Goal: Transaction & Acquisition: Purchase product/service

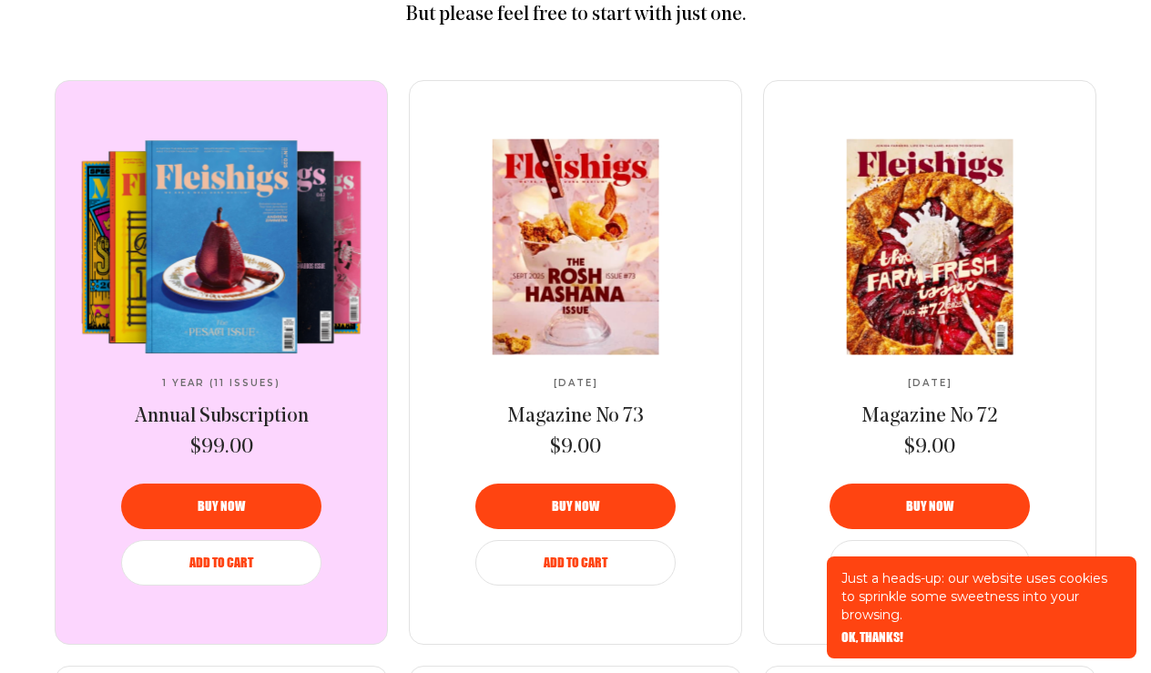
scroll to position [911, 0]
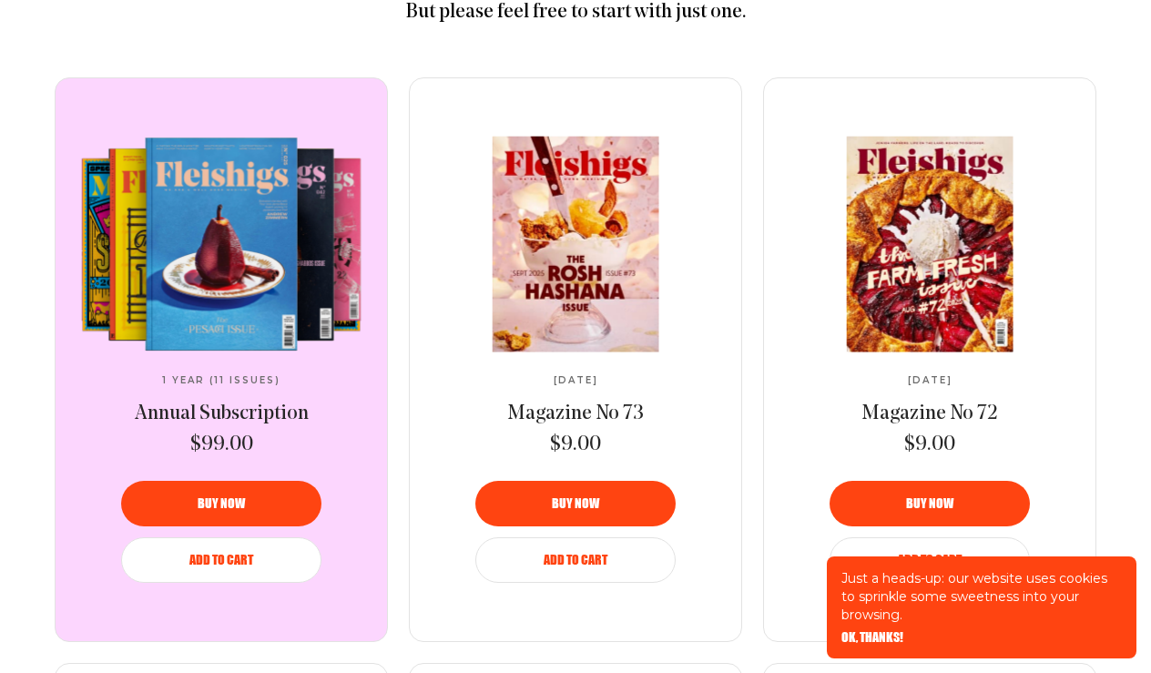
click at [238, 497] on span "Buy now" at bounding box center [221, 491] width 47 height 13
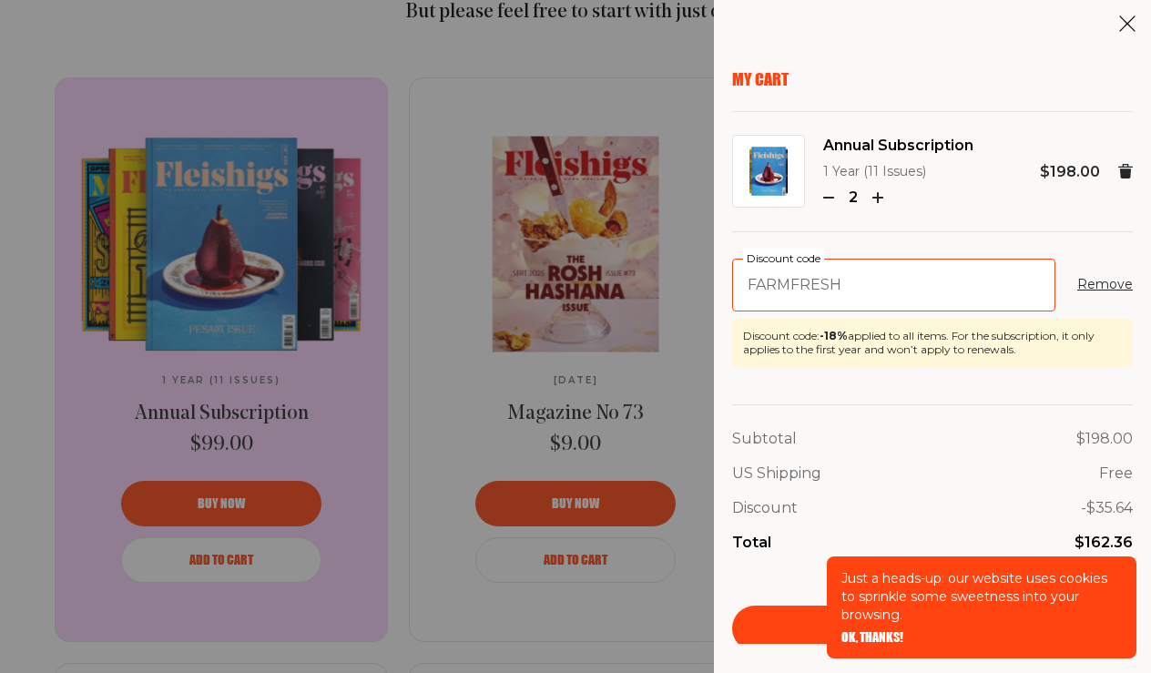
click at [867, 294] on input "farmfresh" at bounding box center [893, 285] width 323 height 53
type input "f"
type input "farmfresh"
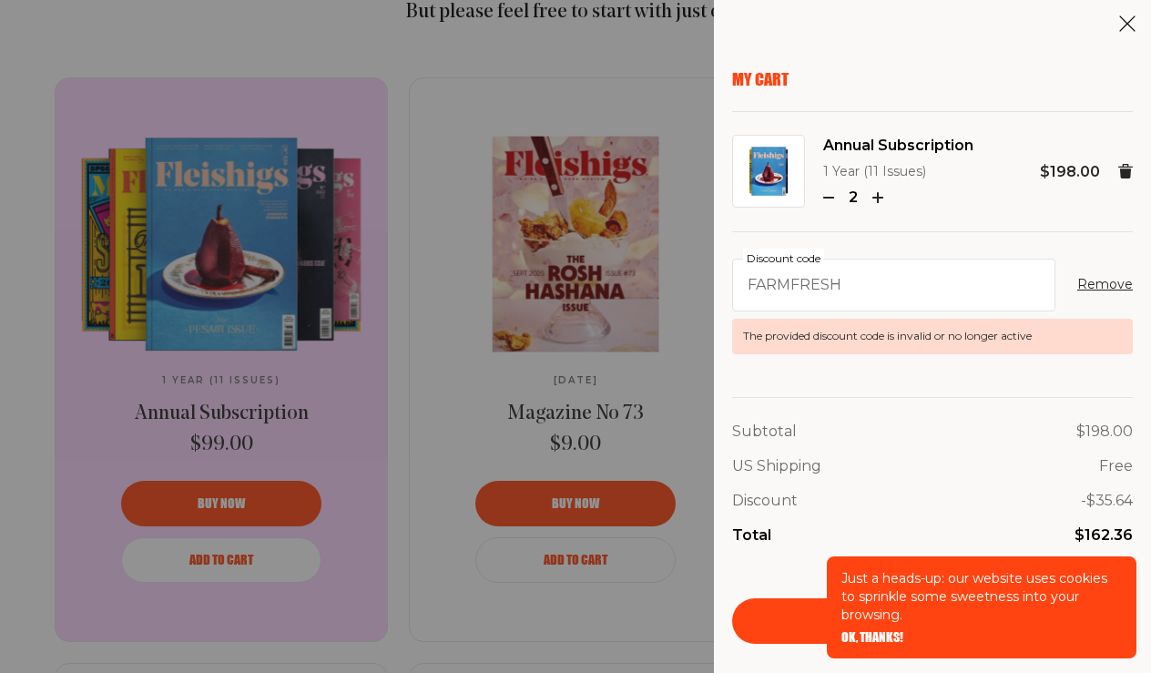
click at [832, 198] on use "button" at bounding box center [828, 198] width 9 height 0
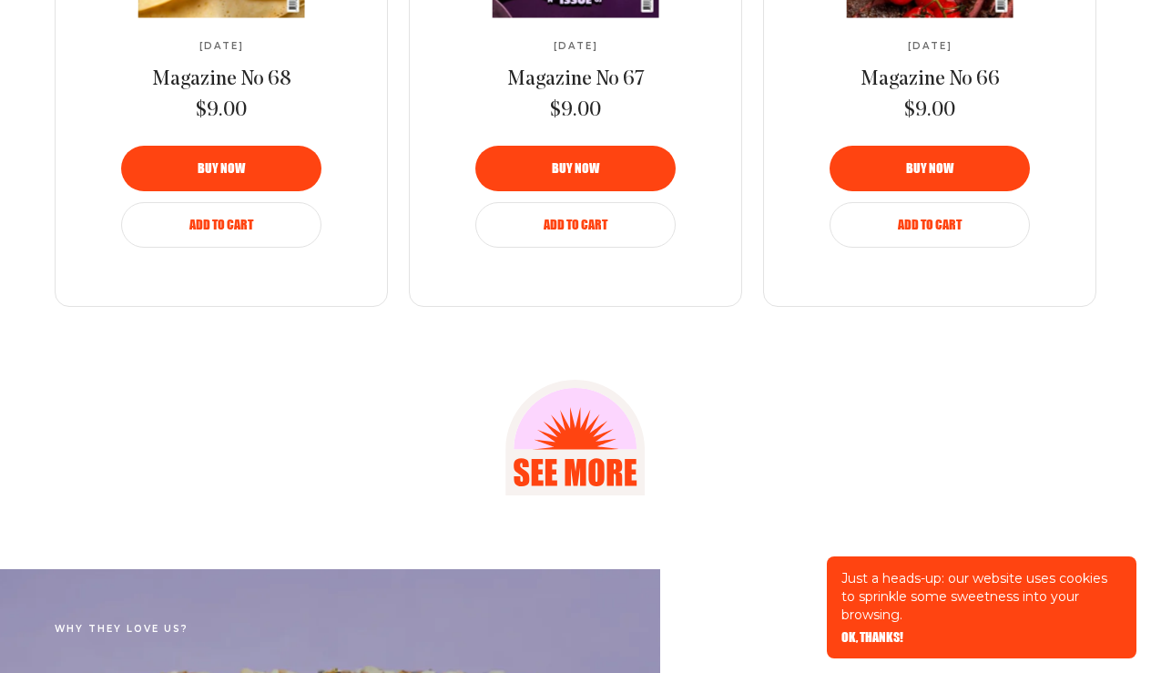
scroll to position [3066, 0]
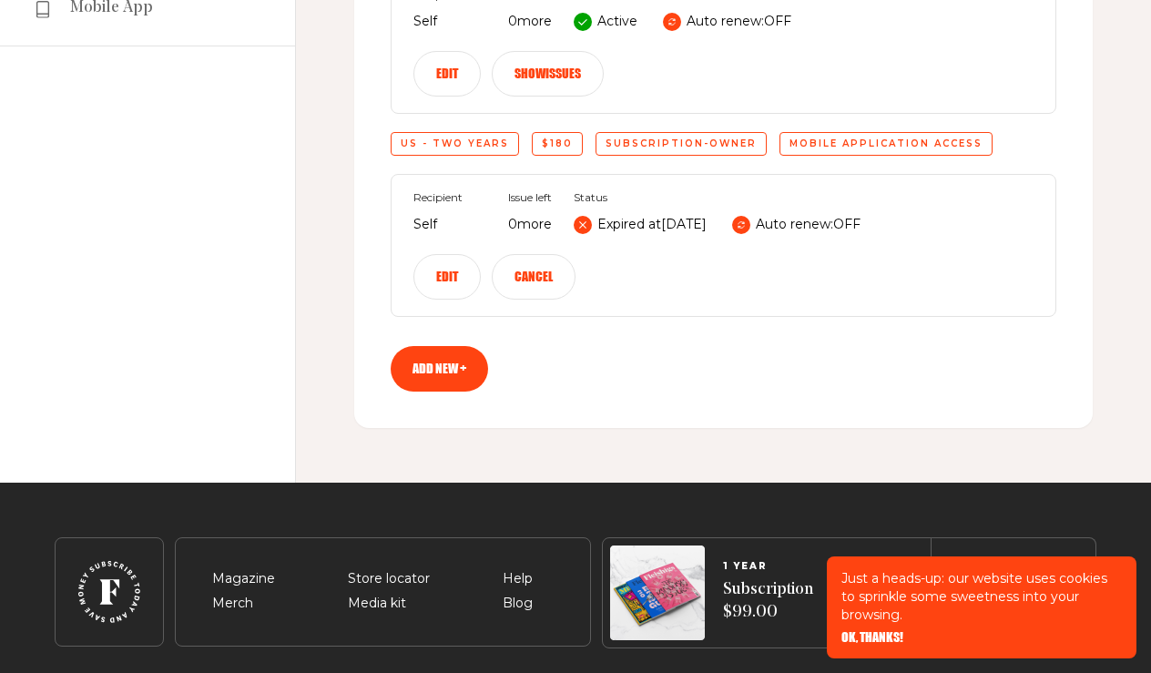
scroll to position [428, 0]
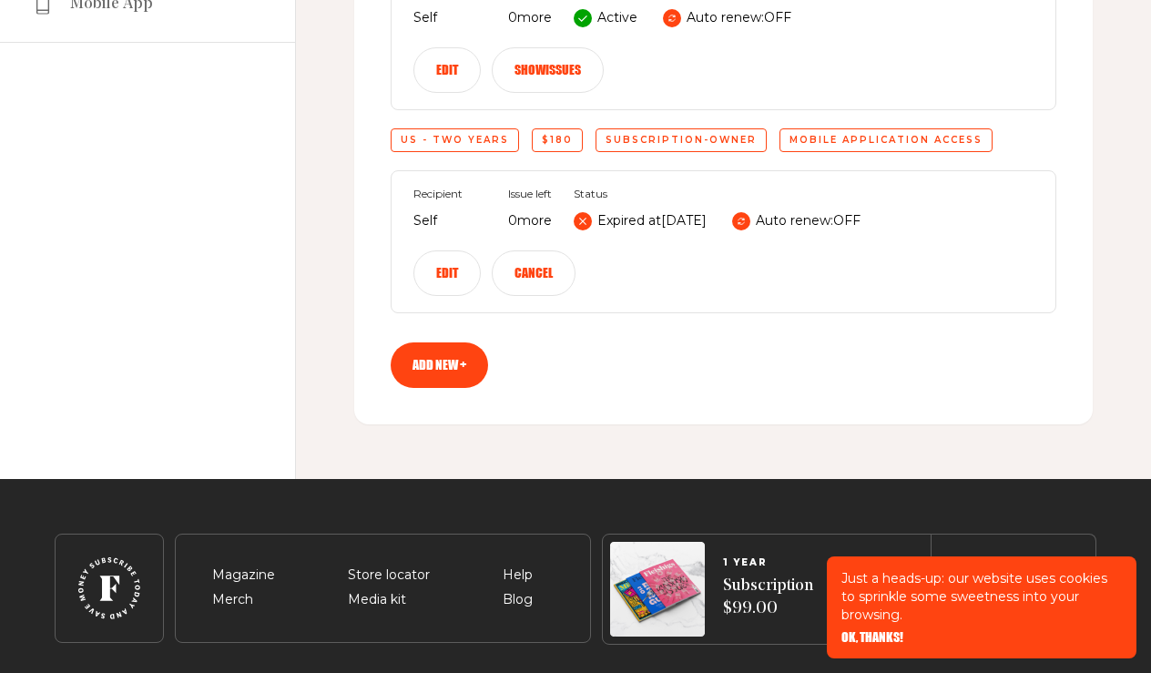
click at [431, 360] on link "Add new +" at bounding box center [439, 365] width 97 height 46
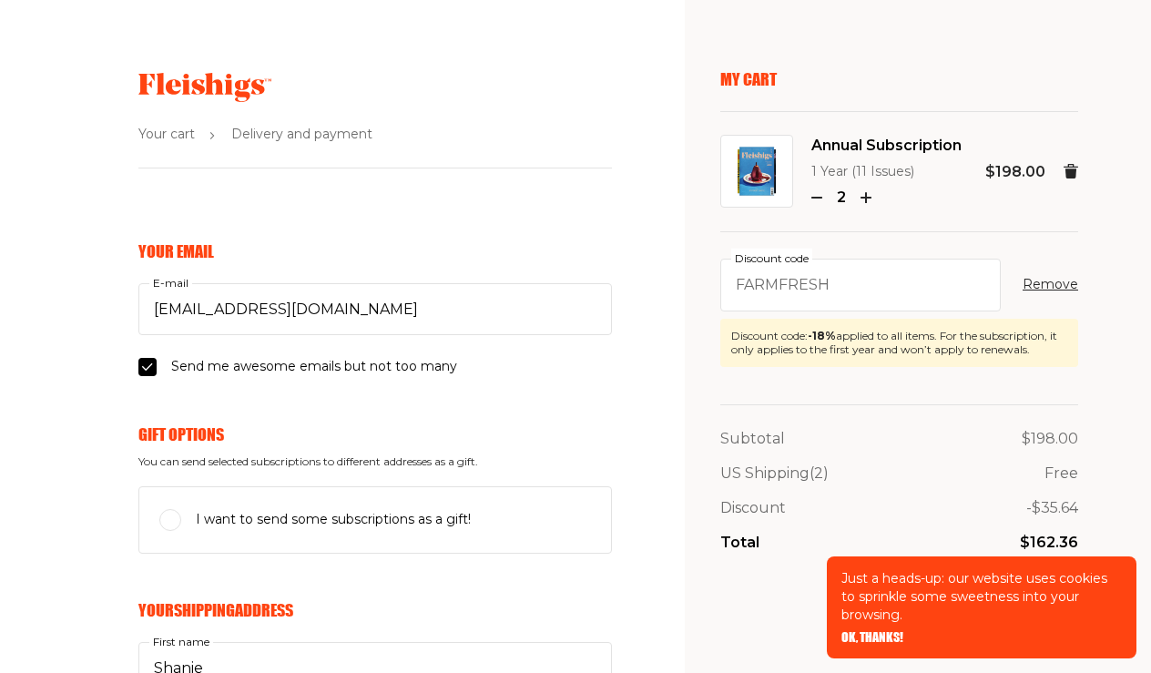
select select "US"
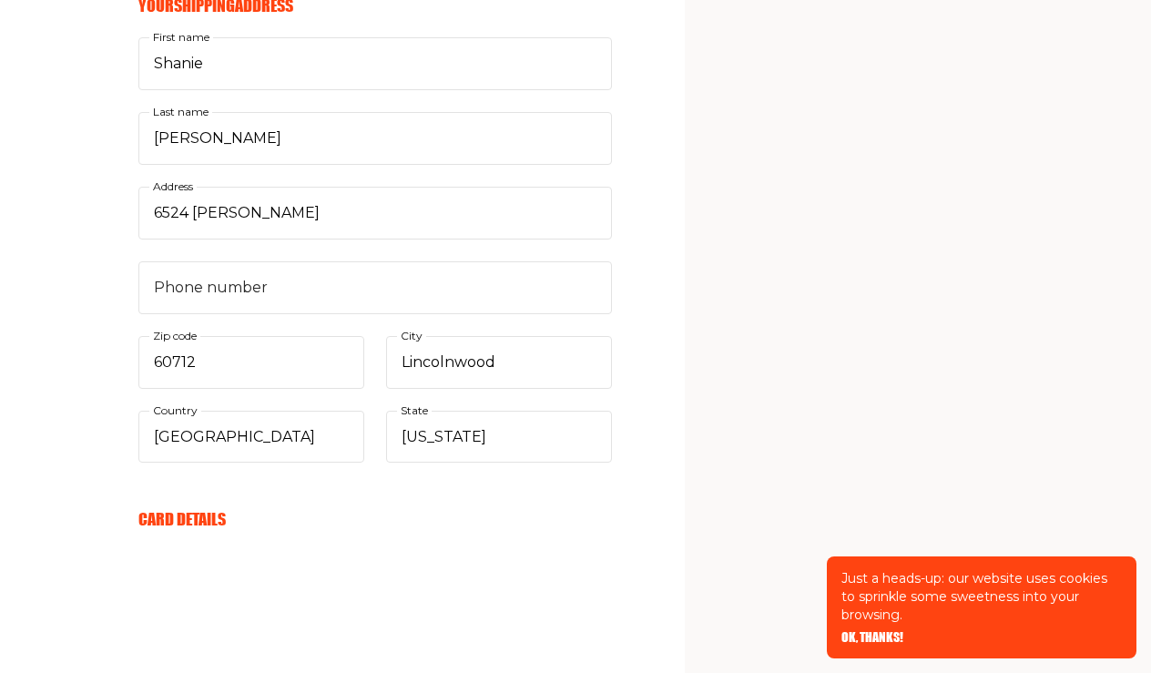
scroll to position [606, 0]
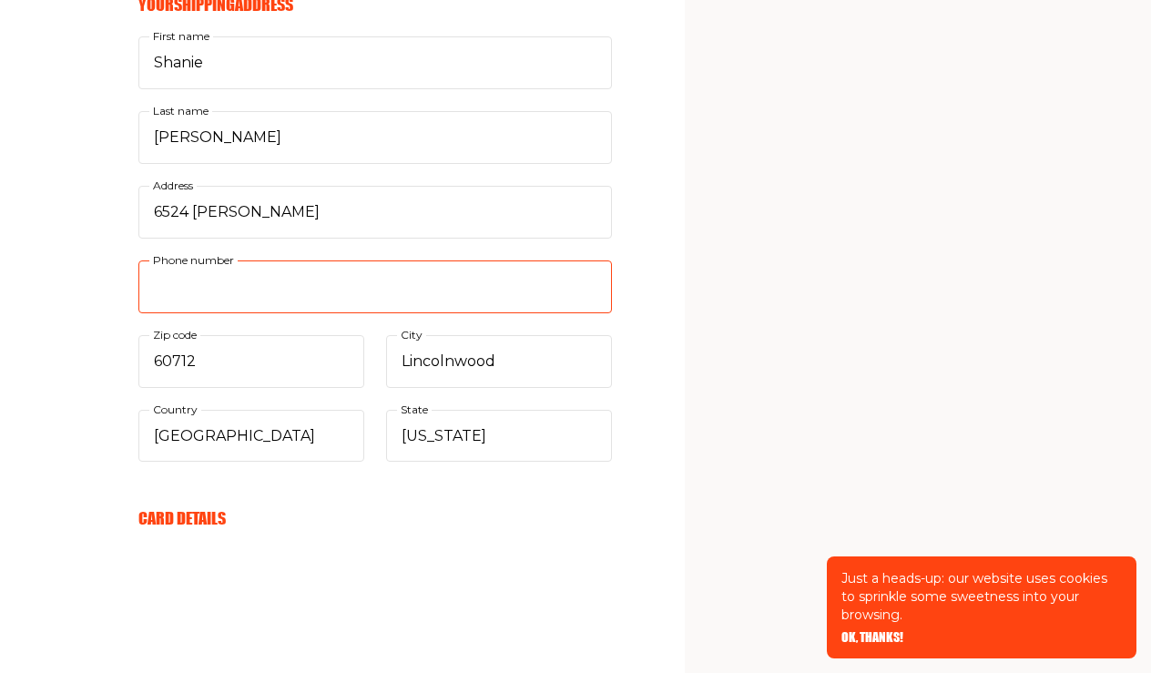
click at [312, 289] on input "Phone number" at bounding box center [375, 286] width 474 height 53
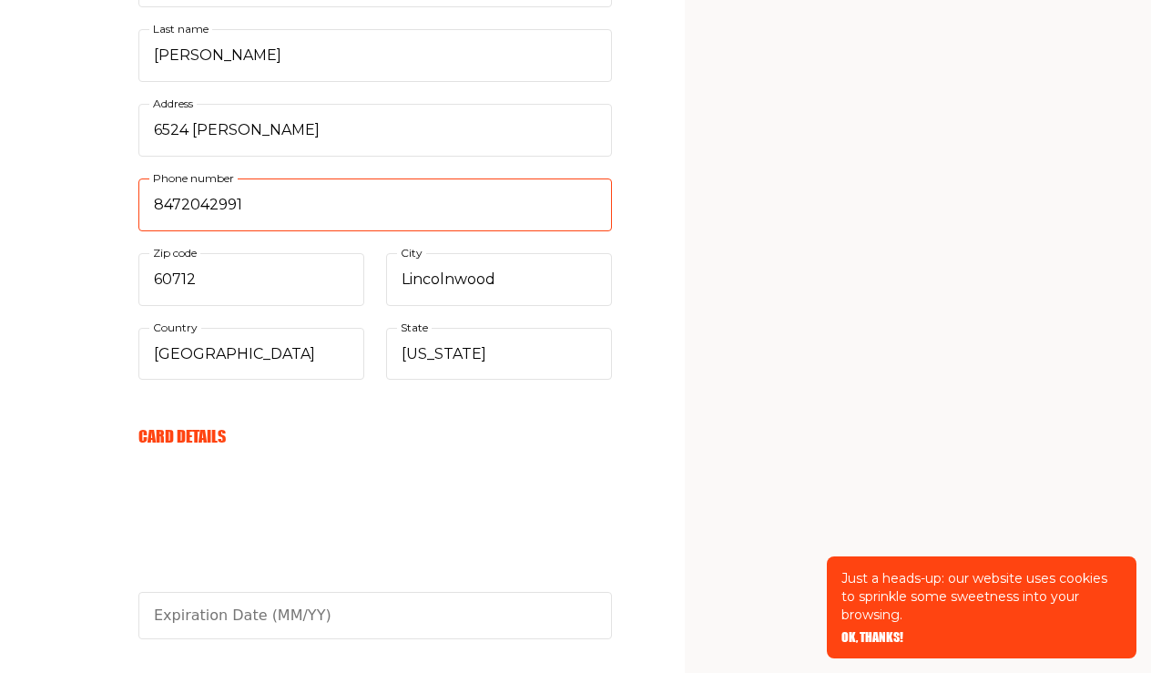
scroll to position [697, 0]
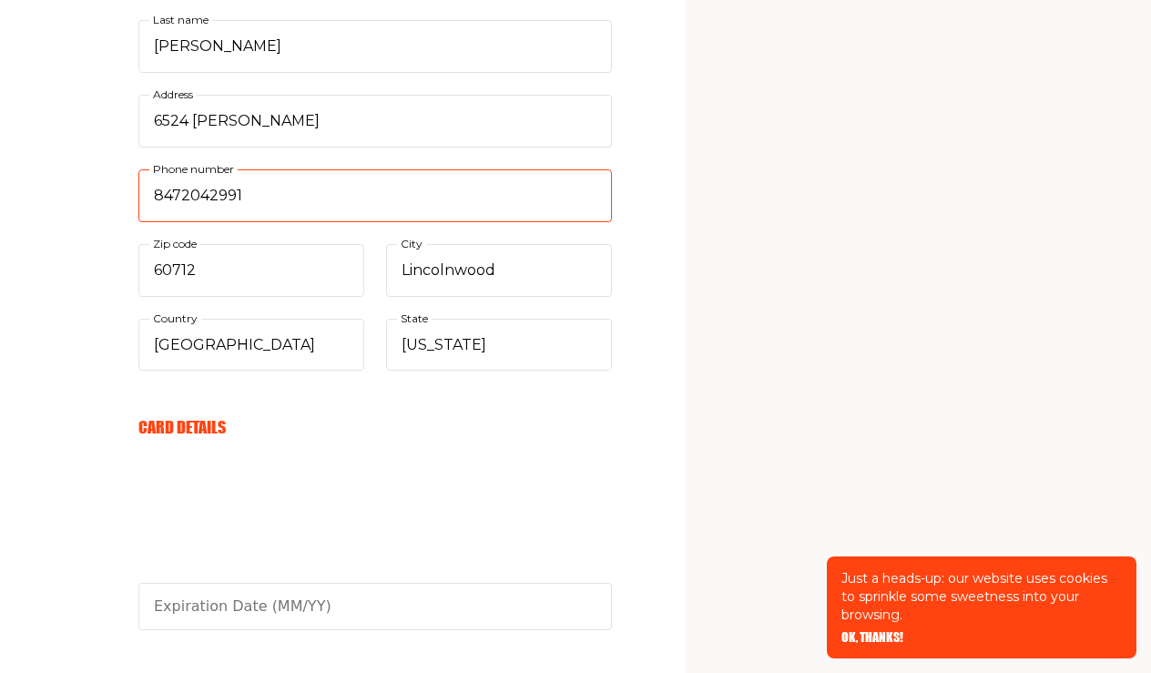
type input "8472042991"
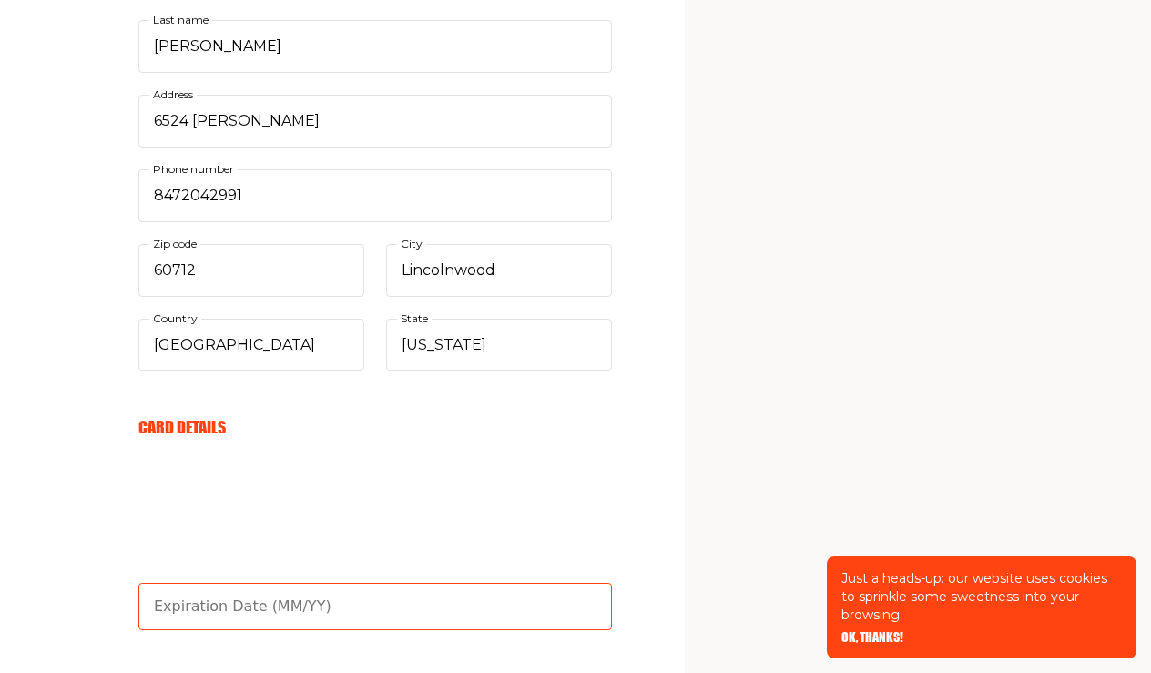
click at [265, 602] on input "text" at bounding box center [375, 606] width 474 height 47
type input "01/28"
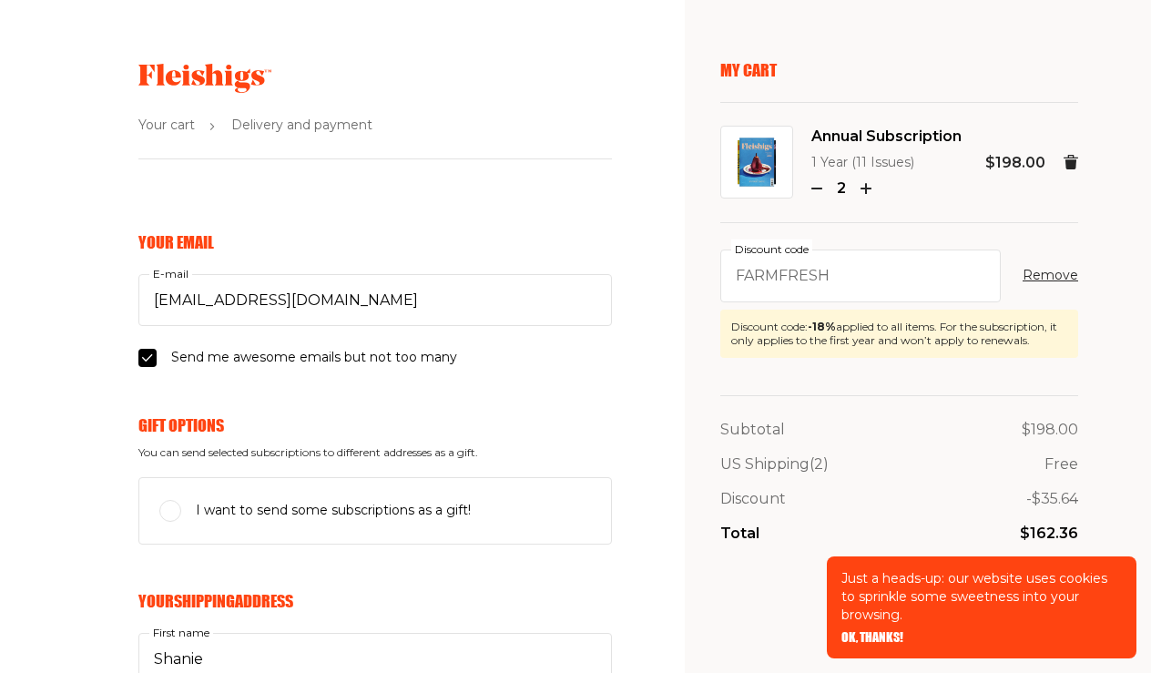
scroll to position [0, 0]
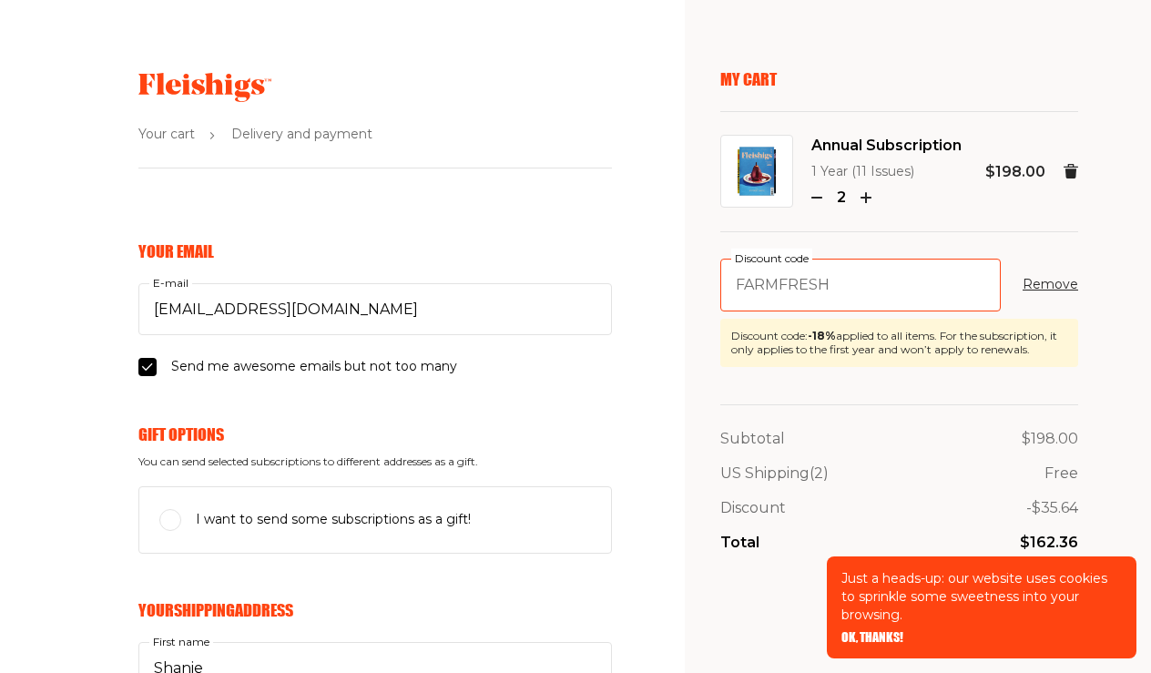
click at [839, 281] on input "farmfresh" at bounding box center [860, 285] width 281 height 53
type input "f"
type input "farmfresh"
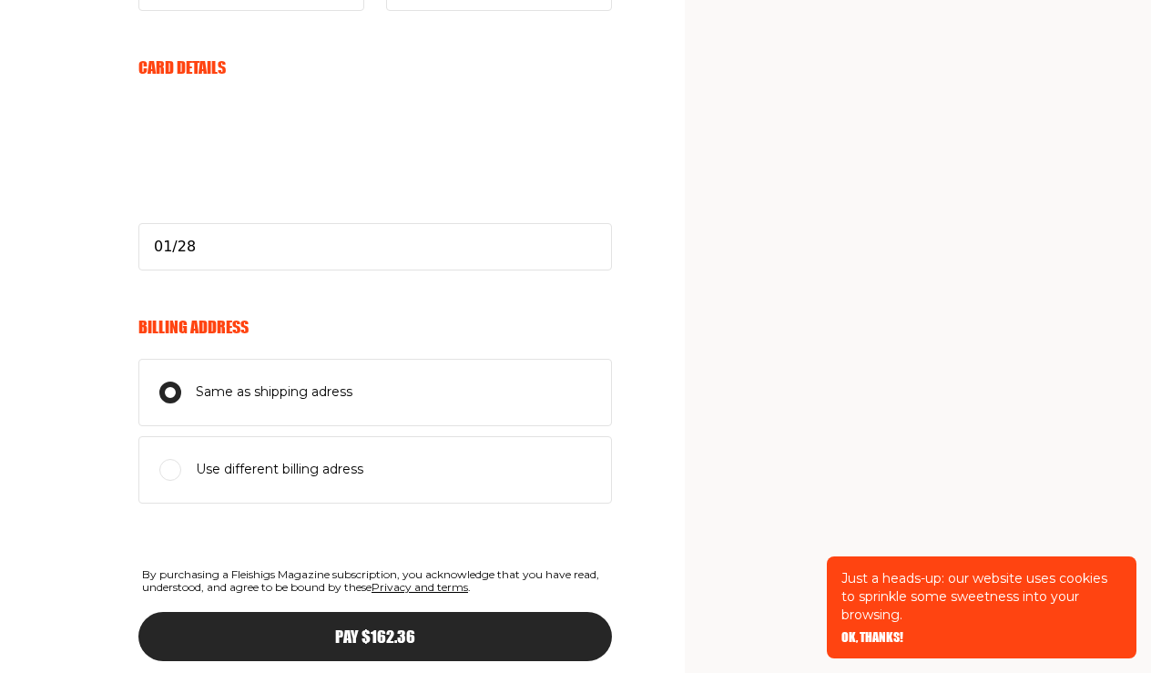
scroll to position [1072, 0]
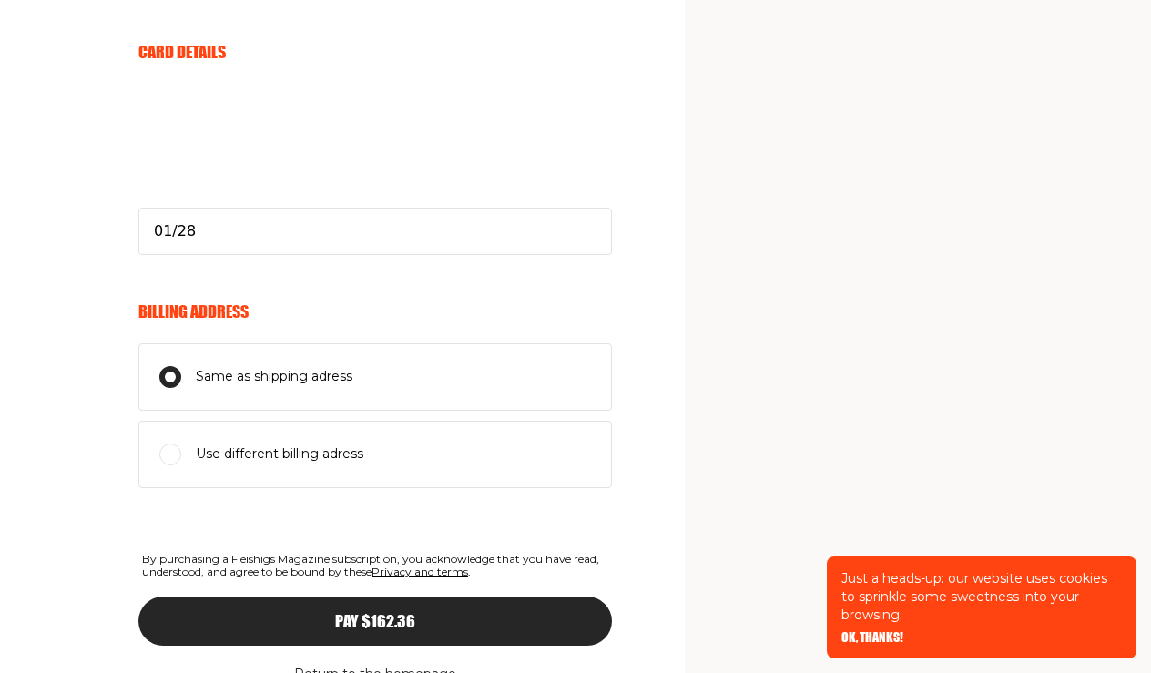
click at [398, 613] on span "Pay $162.36" at bounding box center [375, 605] width 80 height 16
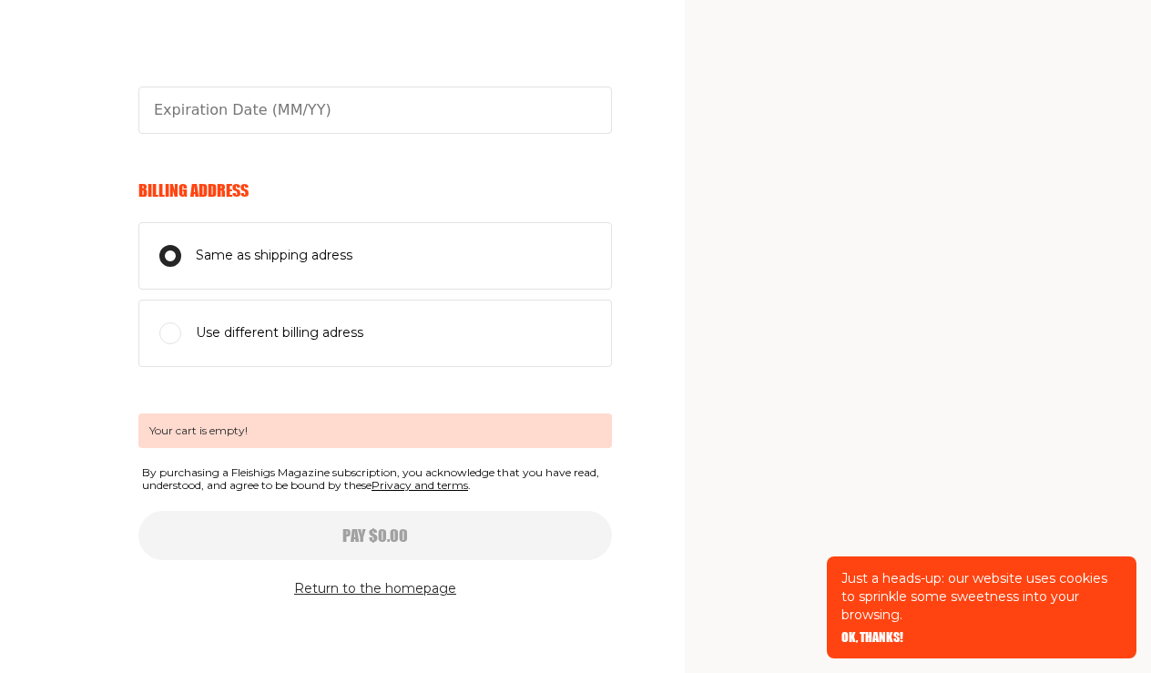
type input "01/28"
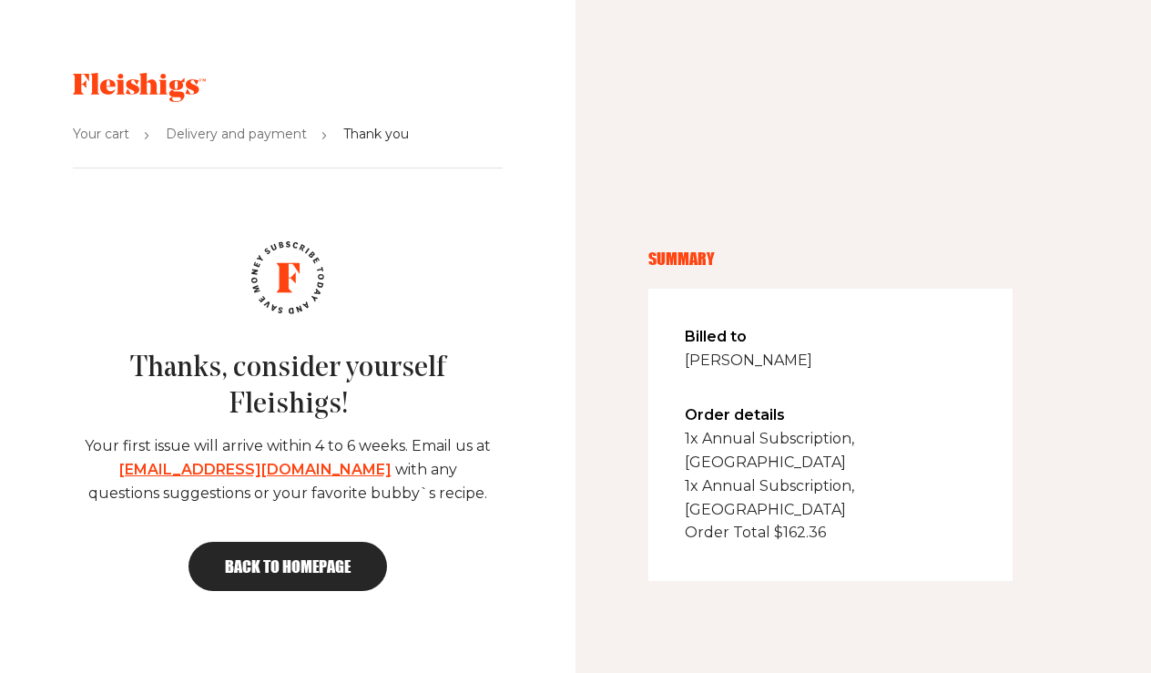
click at [231, 138] on span "Delivery and payment" at bounding box center [236, 135] width 141 height 22
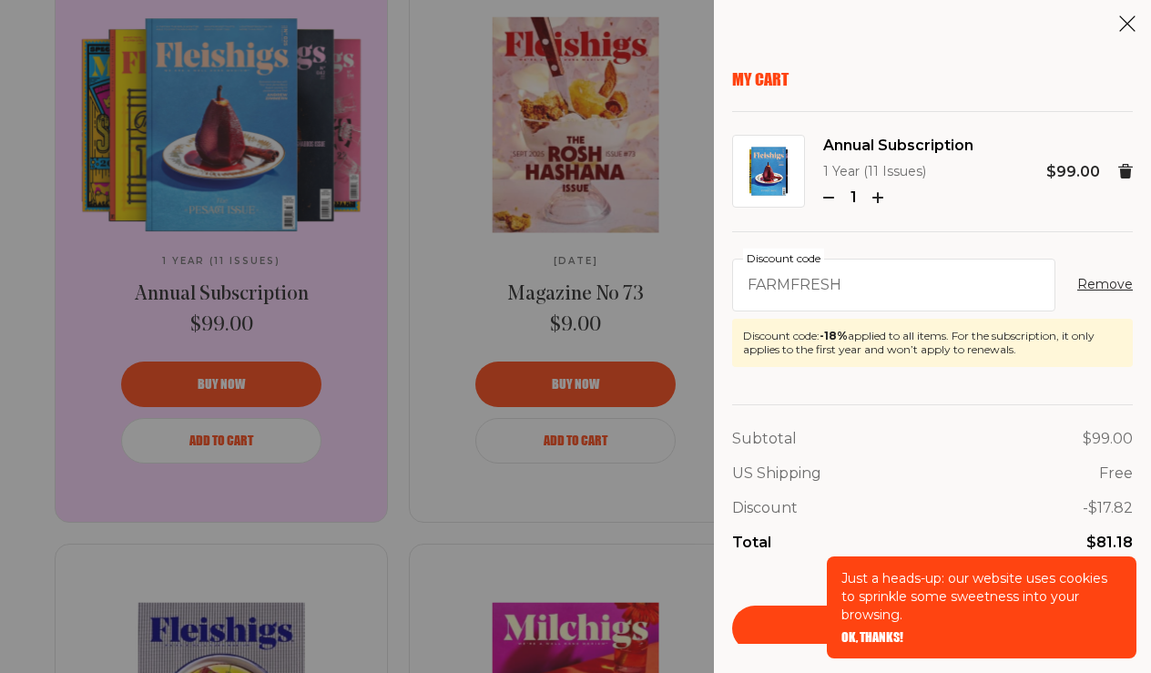
scroll to position [1030, 0]
click at [1124, 16] on icon at bounding box center [1127, 24] width 18 height 18
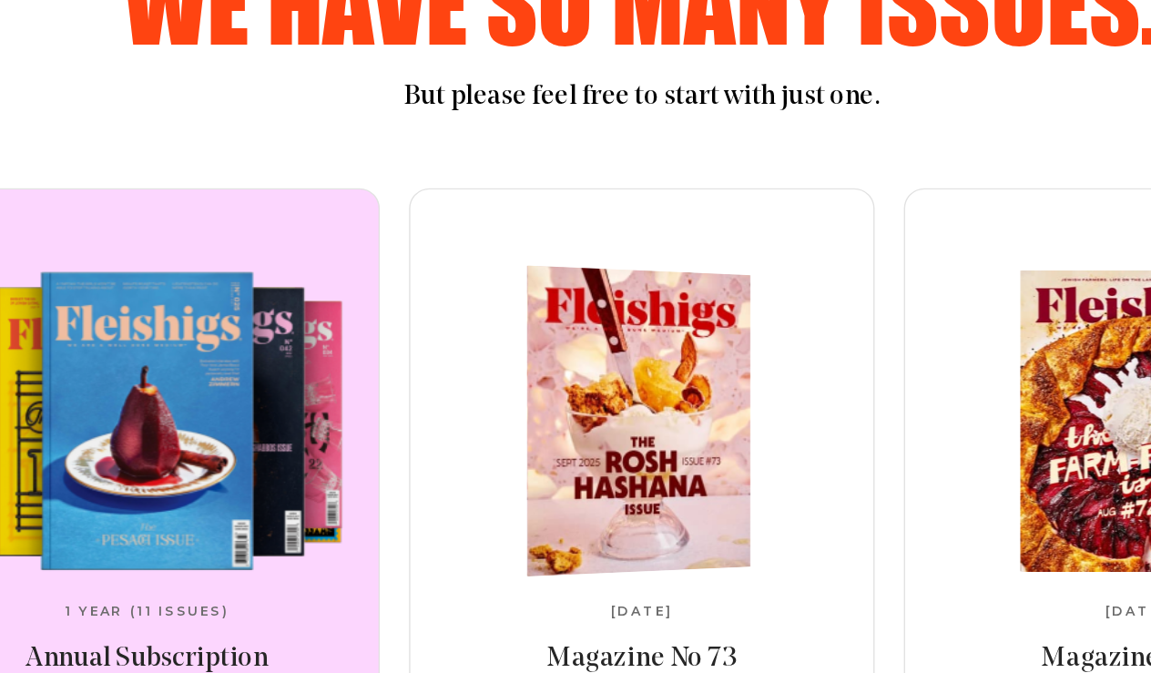
scroll to position [849, 0]
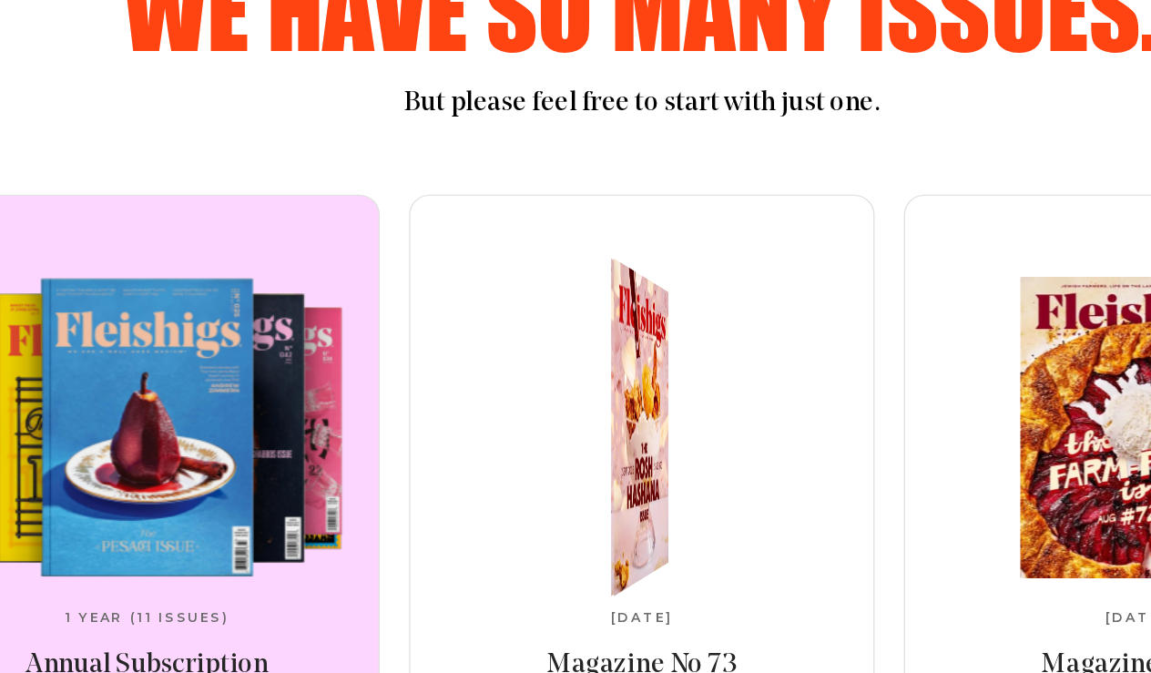
click at [463, 415] on div "September 2025 Magazine No 73 $9.00" at bounding box center [575, 360] width 304 height 322
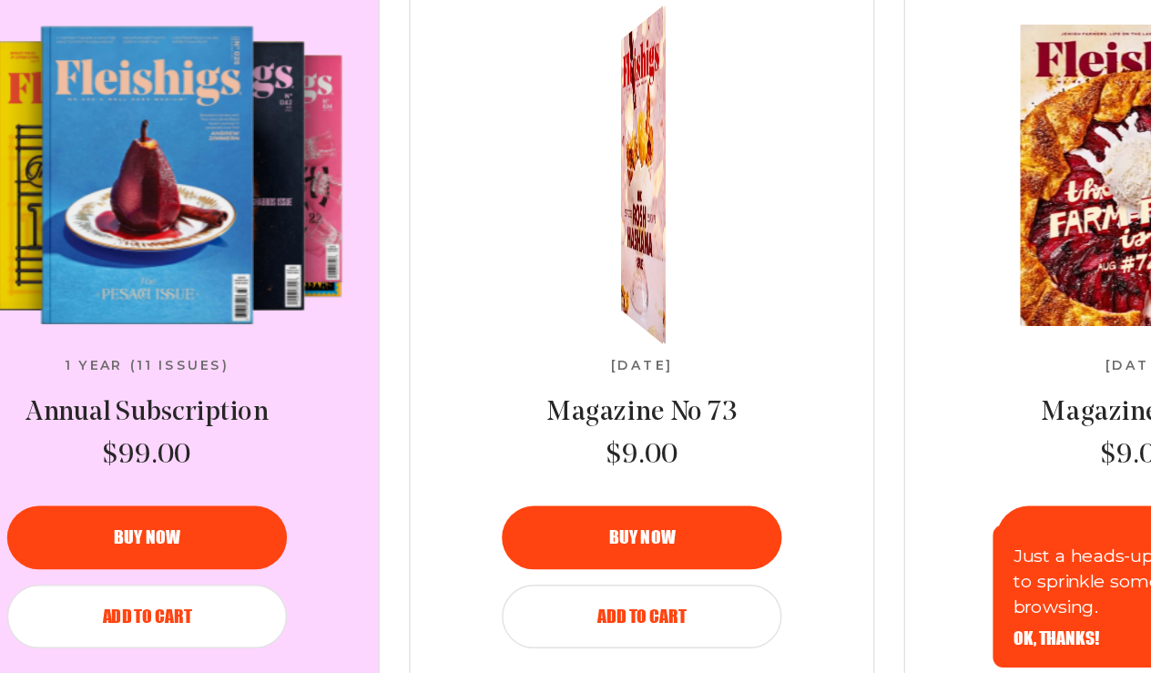
click at [497, 559] on div "Buy now" at bounding box center [575, 565] width 157 height 13
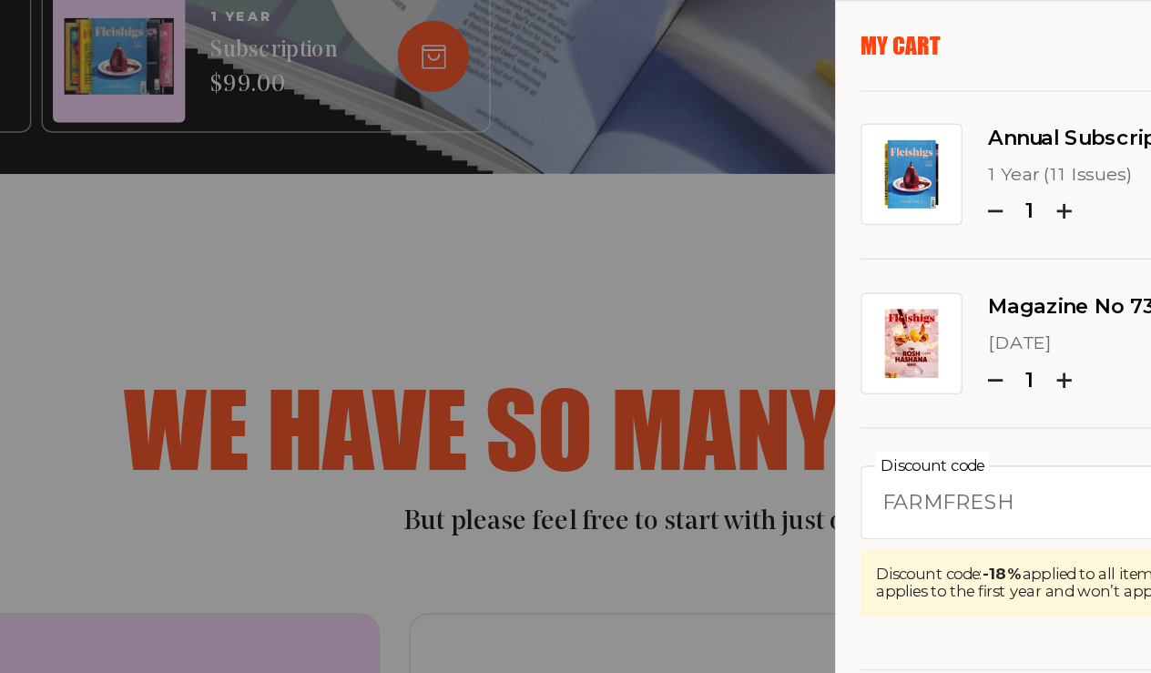
scroll to position [536, 0]
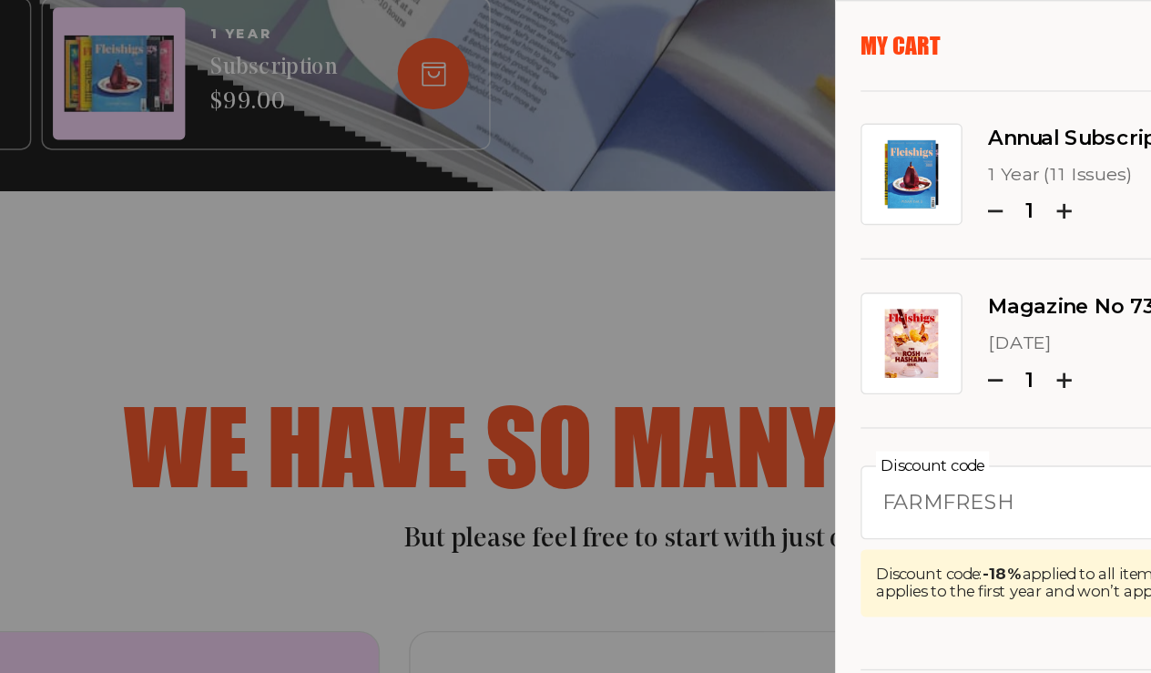
click at [823, 147] on icon "button" at bounding box center [828, 151] width 11 height 11
click at [823, 267] on icon "button" at bounding box center [828, 272] width 11 height 11
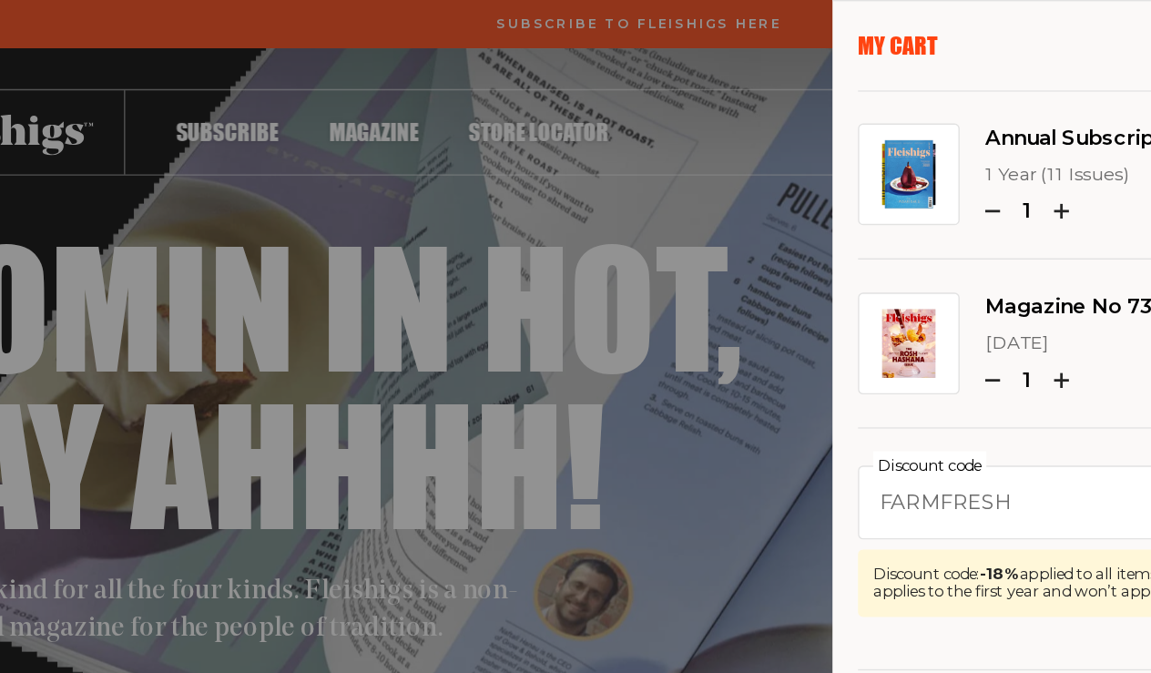
scroll to position [0, 0]
click at [50, 116] on div "My Cart Annual Subscription 1 Year (11 Issues) 1 $99.00 Magazine No 73 Septembe…" at bounding box center [575, 336] width 1151 height 673
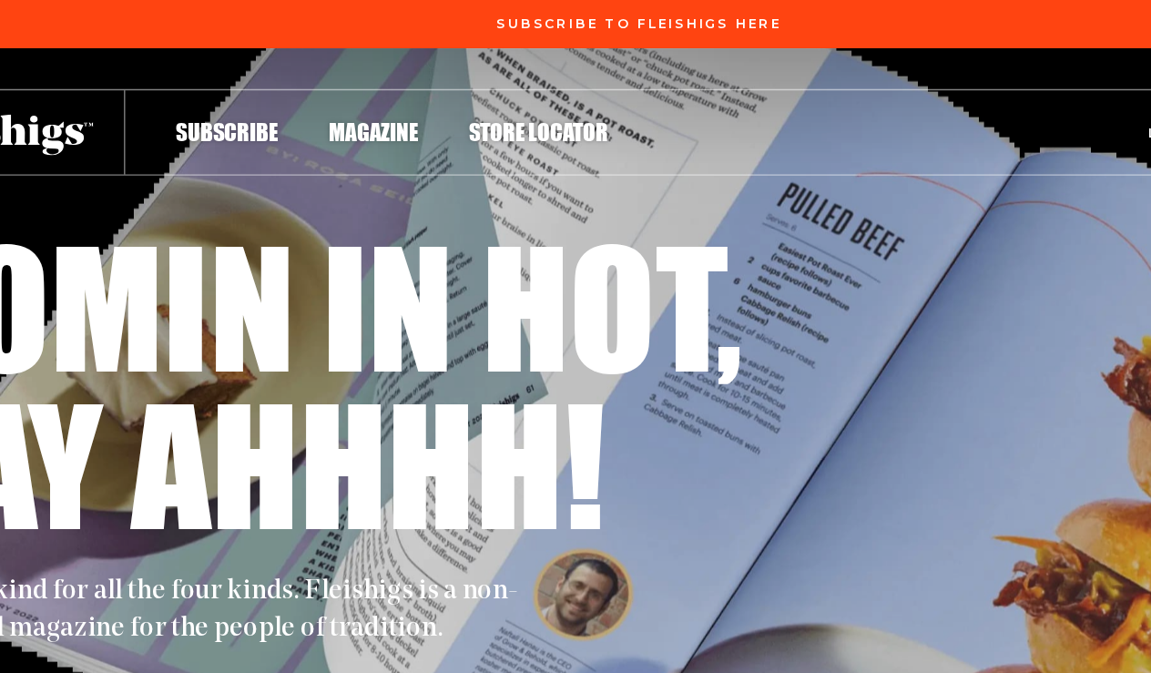
click at [601, 19] on div "Subscribe To Fleishigs Here" at bounding box center [575, 17] width 1151 height 35
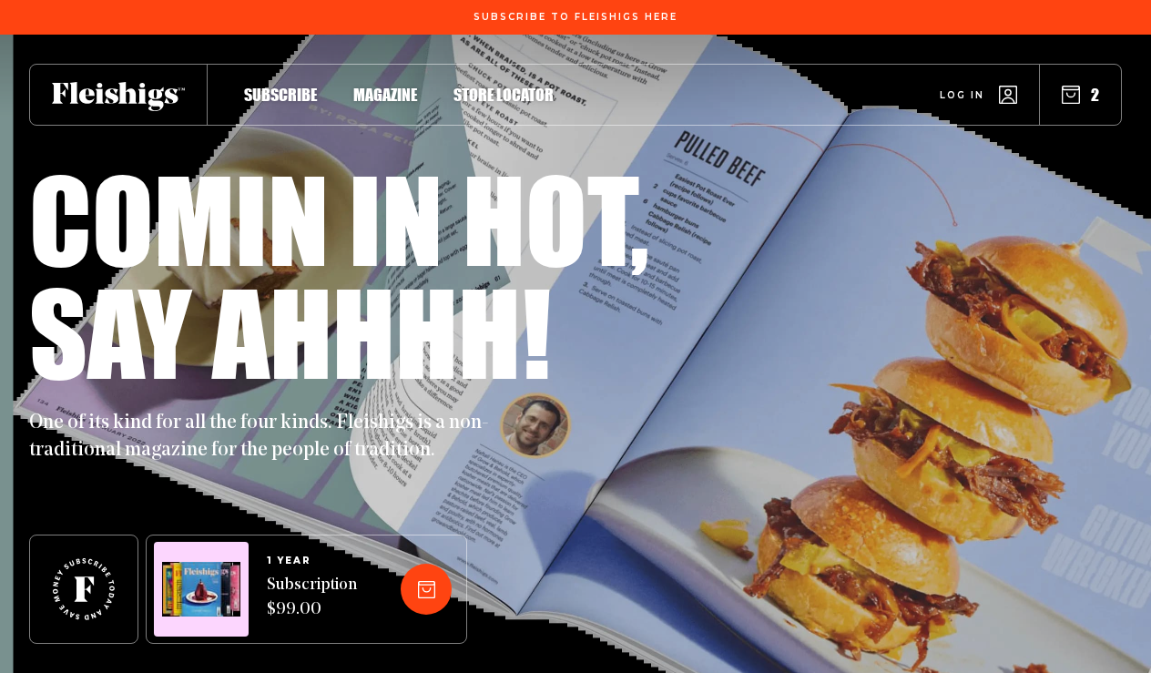
scroll to position [0, 118]
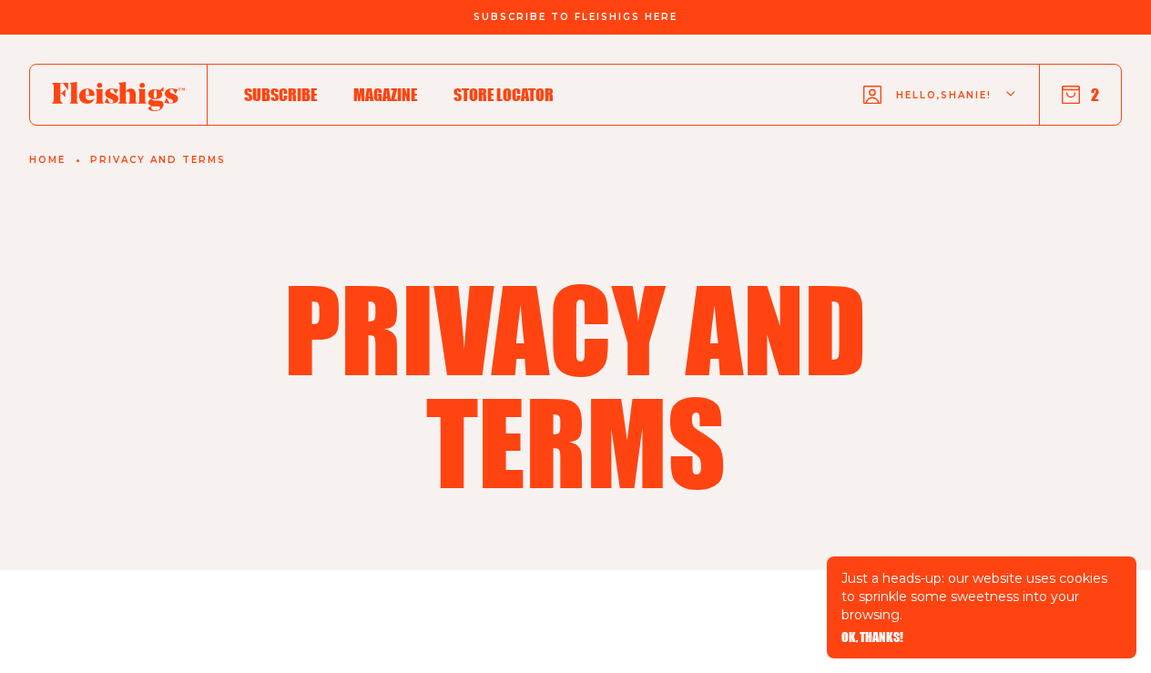
click at [1090, 92] on button "2" at bounding box center [1080, 95] width 37 height 20
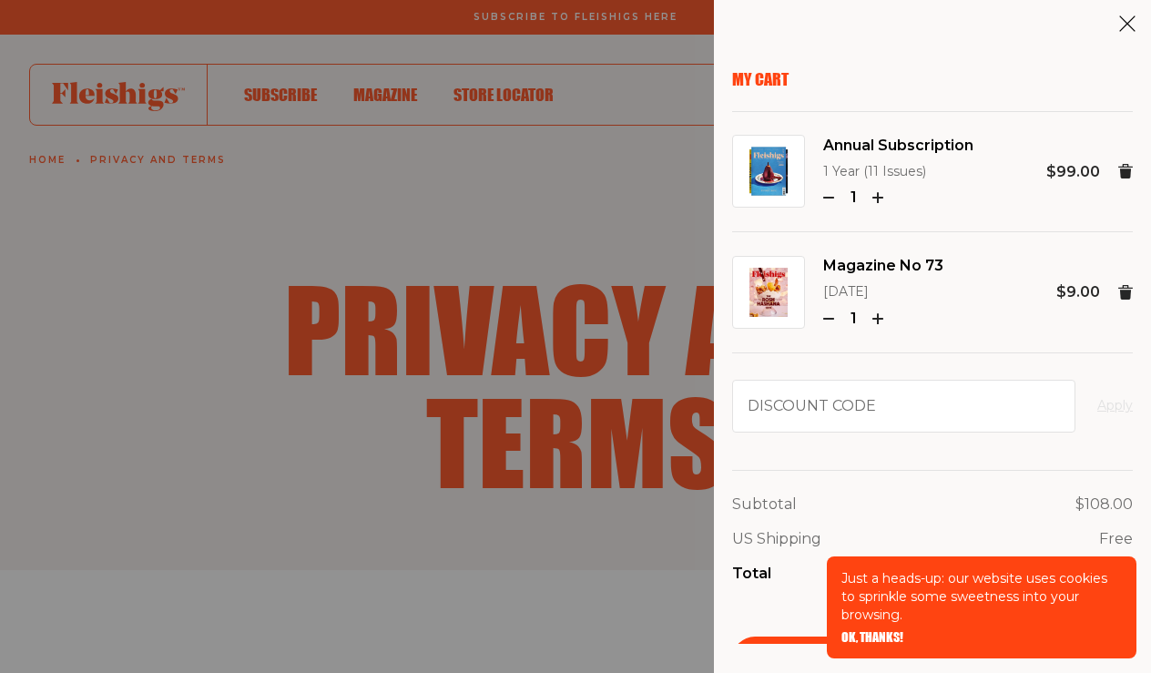
click at [828, 200] on icon "button" at bounding box center [828, 197] width 11 height 11
click at [830, 192] on icon "button" at bounding box center [828, 197] width 11 height 11
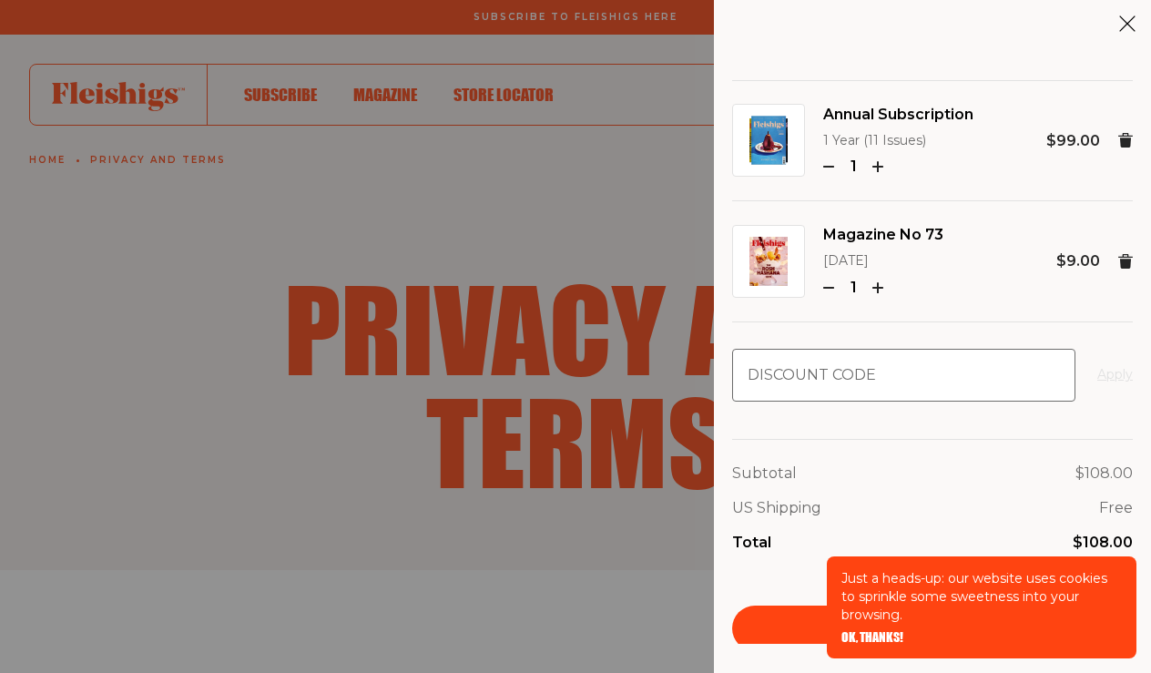
scroll to position [30, 0]
click at [834, 281] on div "1" at bounding box center [883, 289] width 120 height 24
click at [832, 562] on div "Just a heads-up: our website uses cookies to sprinkle some sweetness into your …" at bounding box center [982, 607] width 310 height 102
click at [789, 566] on div "Subtotal $108.00 US Shipping Free Total $108.00" at bounding box center [932, 509] width 401 height 138
click at [932, 633] on div "Just a heads-up: our website uses cookies to sprinkle some sweetness into your …" at bounding box center [982, 607] width 310 height 102
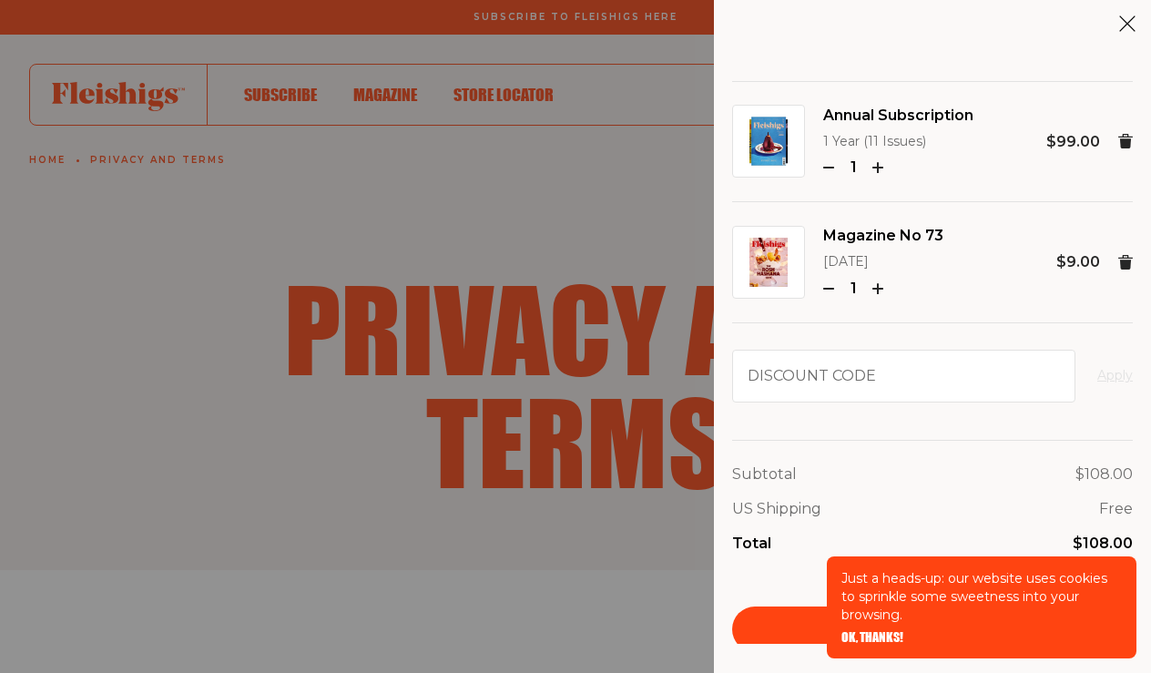
click at [895, 631] on span "OK, THANKS!" at bounding box center [873, 624] width 62 height 13
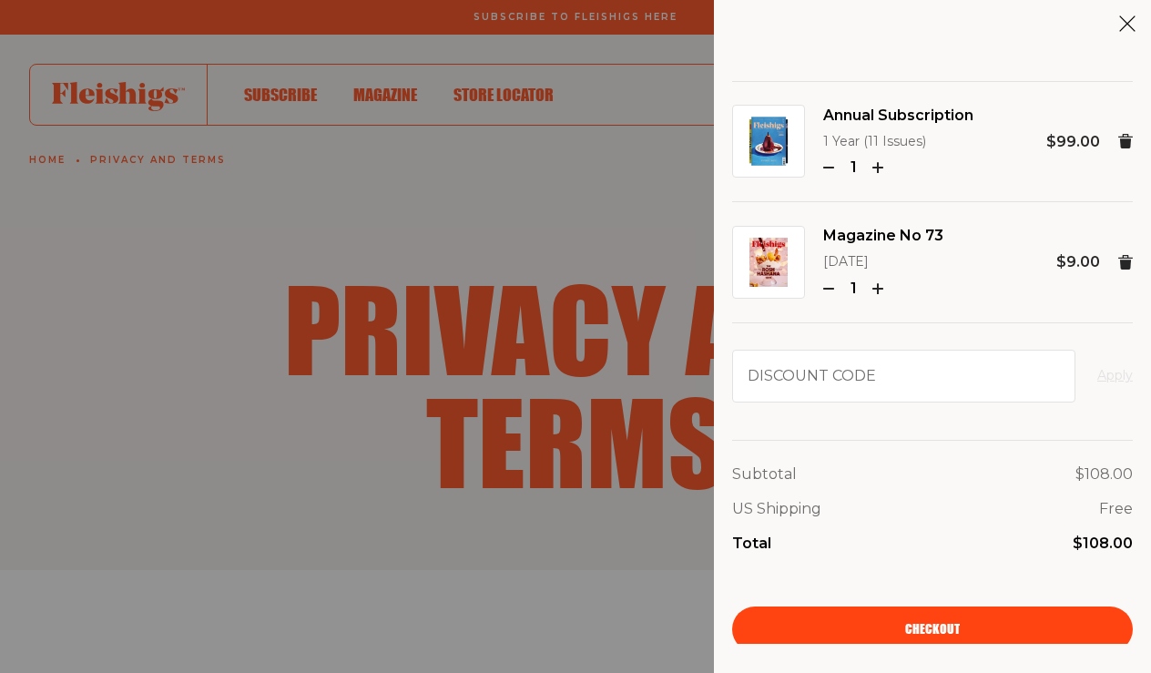
click at [937, 616] on span "Checkout" at bounding box center [932, 616] width 55 height 13
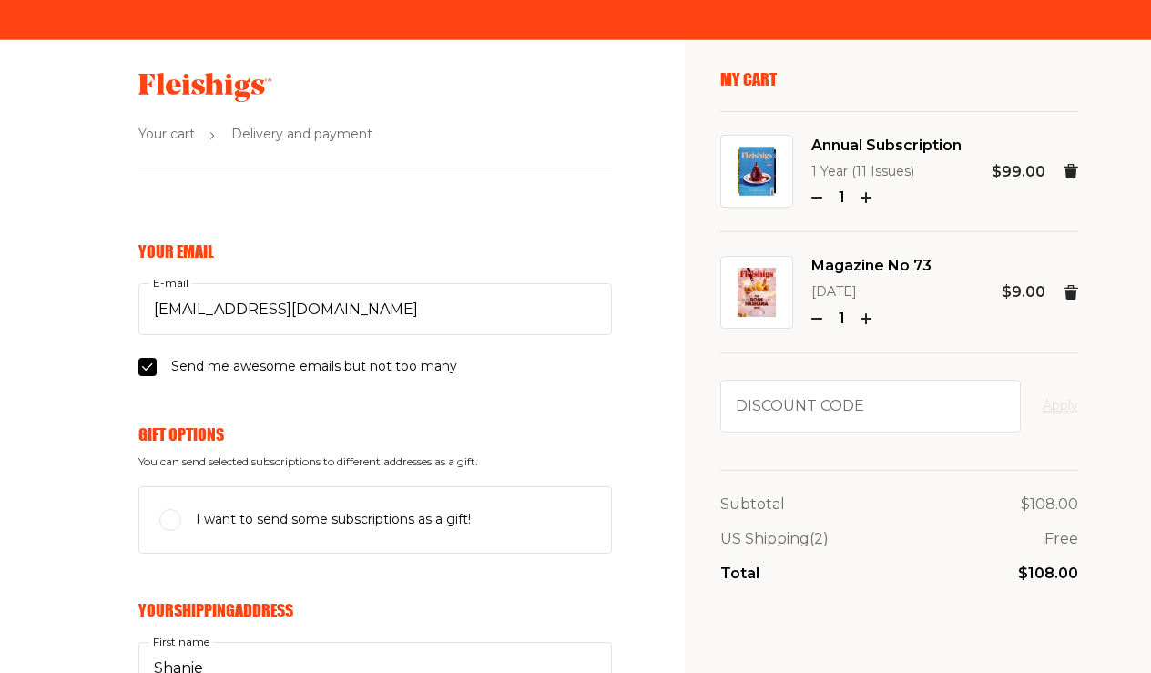
select select "US"
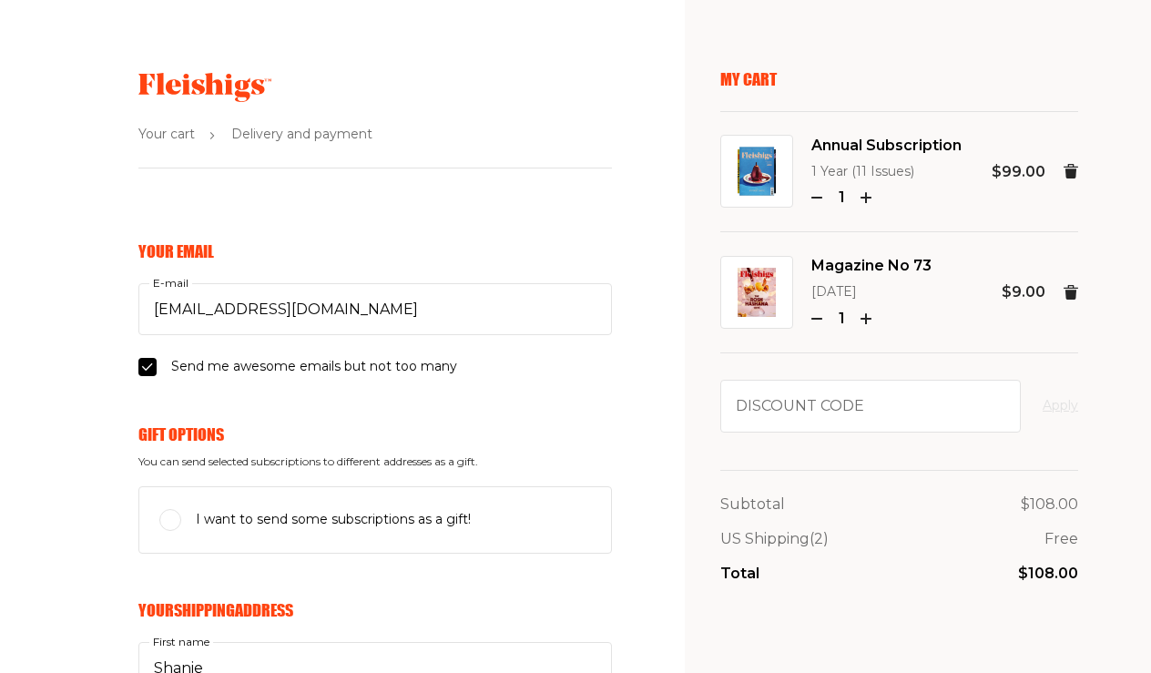
click at [817, 192] on icon "button" at bounding box center [816, 197] width 11 height 11
click at [813, 198] on use "button" at bounding box center [816, 198] width 9 height 0
click at [1071, 167] on icon at bounding box center [1071, 171] width 15 height 15
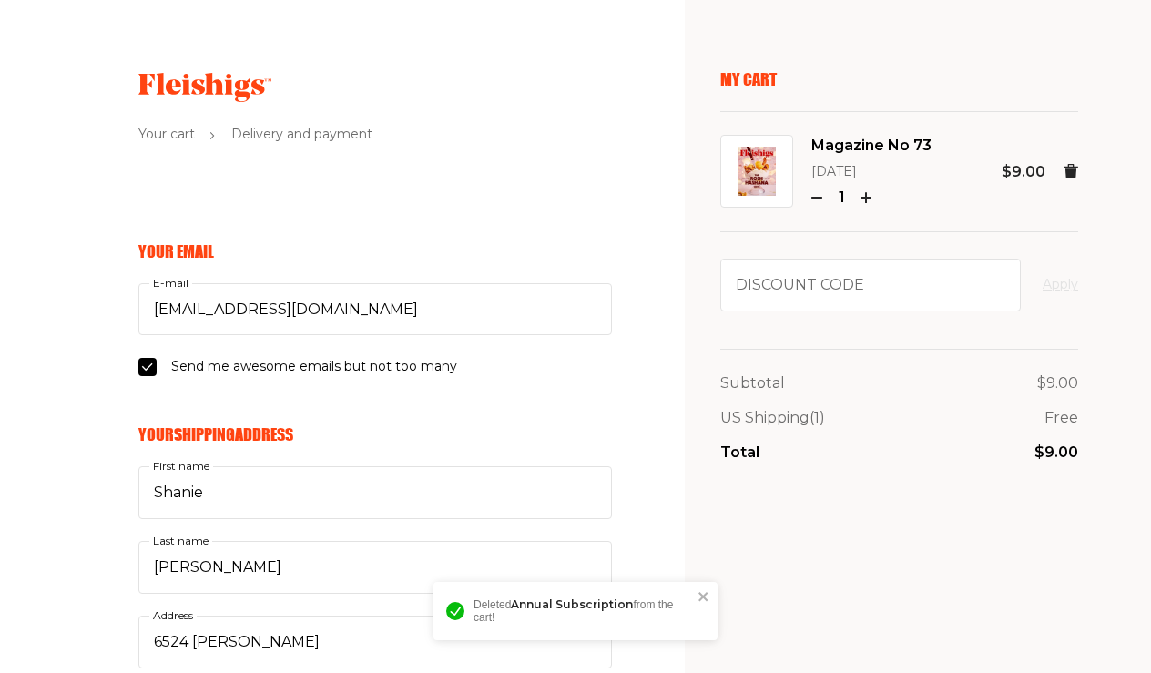
click at [1071, 167] on icon at bounding box center [1071, 171] width 15 height 15
